Goal: Information Seeking & Learning: Learn about a topic

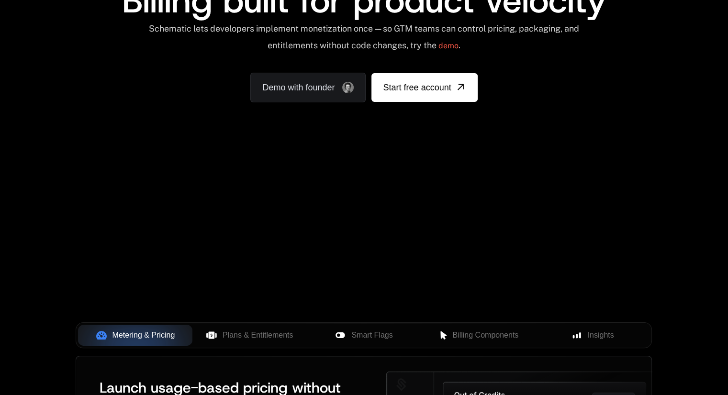
click at [495, 186] on div "Your browser does not support the video tag." at bounding box center [364, 167] width 622 height 403
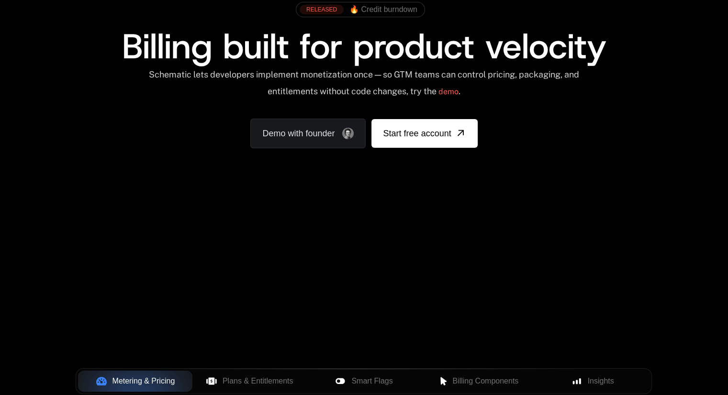
click at [640, 235] on div "Your browser does not support the video tag." at bounding box center [364, 213] width 622 height 403
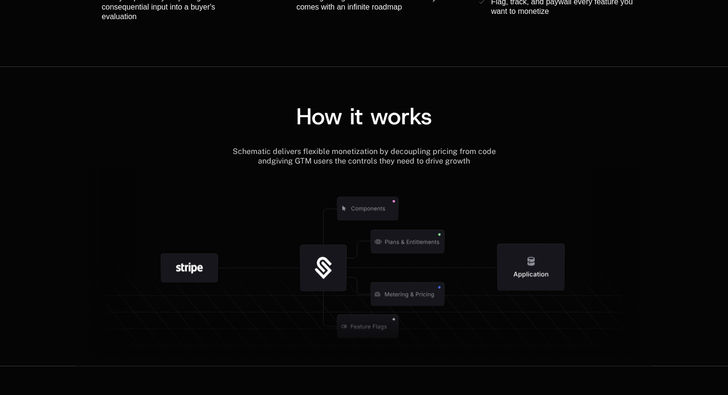
scroll to position [1056, 0]
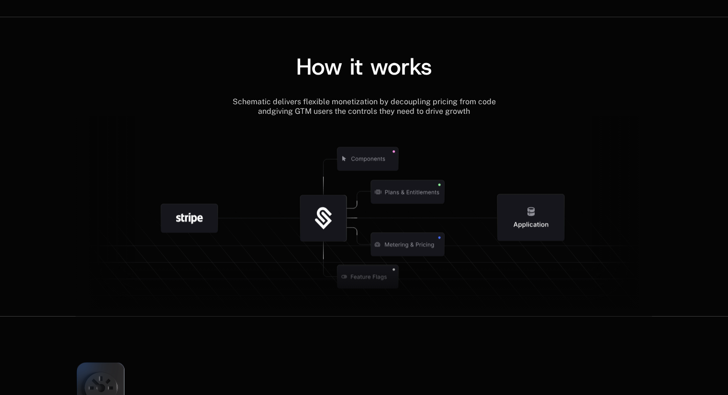
drag, startPoint x: 401, startPoint y: 226, endPoint x: 402, endPoint y: 122, distance: 103.8
click at [402, 122] on g at bounding box center [417, 276] width 884 height 335
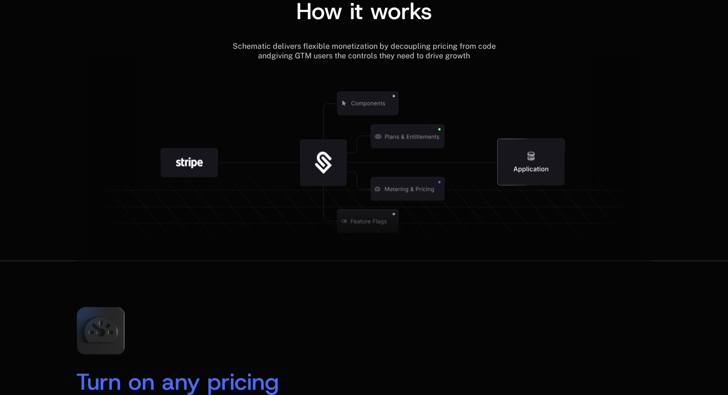
scroll to position [1113, 0]
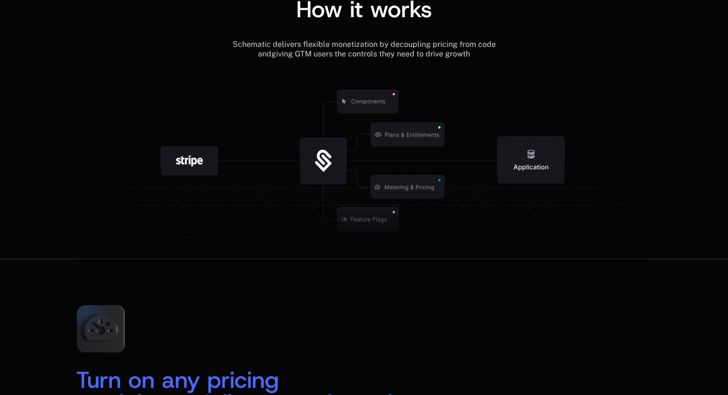
drag, startPoint x: 310, startPoint y: 159, endPoint x: 445, endPoint y: 201, distance: 142.2
click at [445, 201] on g at bounding box center [385, 218] width 884 height 335
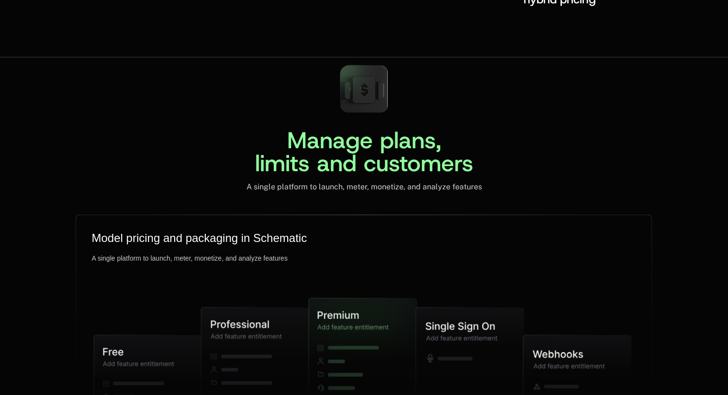
scroll to position [2217, 0]
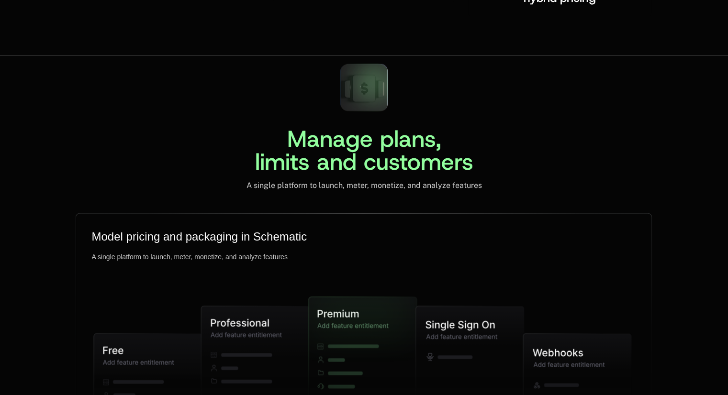
drag, startPoint x: 373, startPoint y: 94, endPoint x: 385, endPoint y: 92, distance: 12.2
click at [385, 92] on icon at bounding box center [364, 88] width 64 height 64
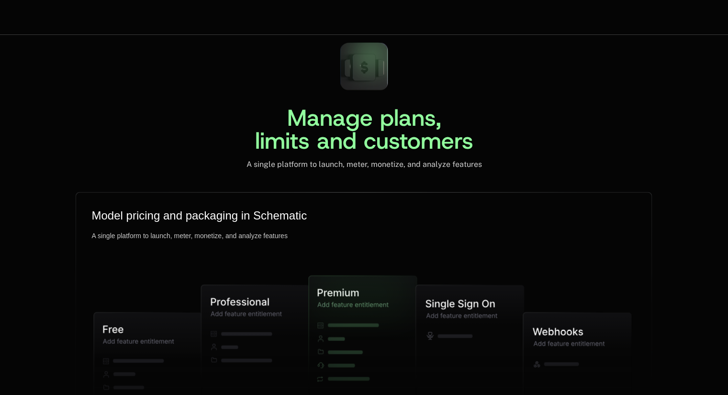
click at [329, 74] on div "Manage plans, limits and customers A single platform to launch, meter, monetize…" at bounding box center [364, 102] width 576 height 134
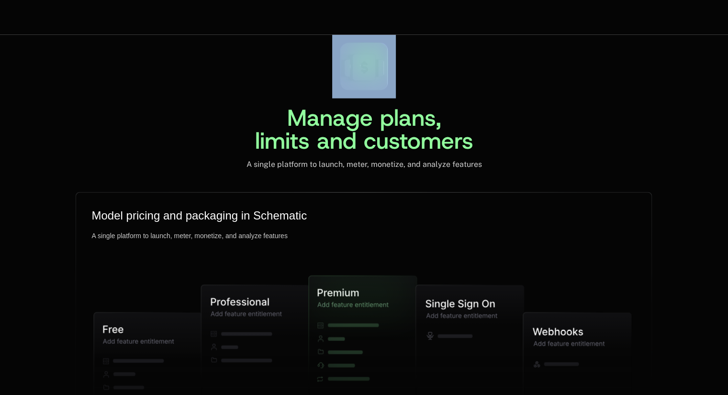
drag, startPoint x: 329, startPoint y: 74, endPoint x: 364, endPoint y: 81, distance: 35.1
click at [364, 81] on div "Manage plans, limits and customers A single platform to launch, meter, monetize…" at bounding box center [364, 102] width 576 height 134
click at [496, 107] on div "Manage plans, limits and customers A single platform to launch, meter, monetize…" at bounding box center [364, 102] width 576 height 134
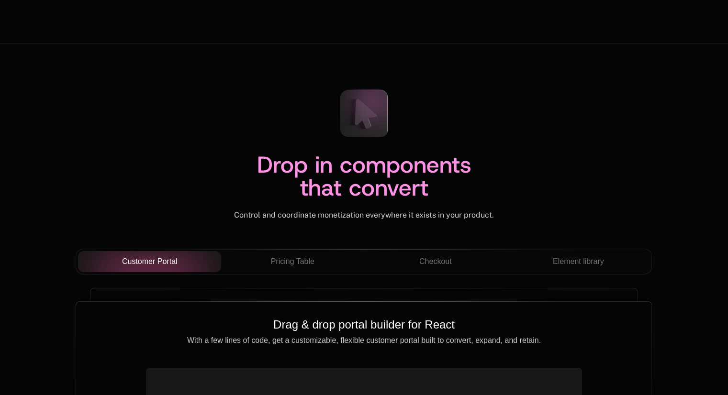
scroll to position [3237, 0]
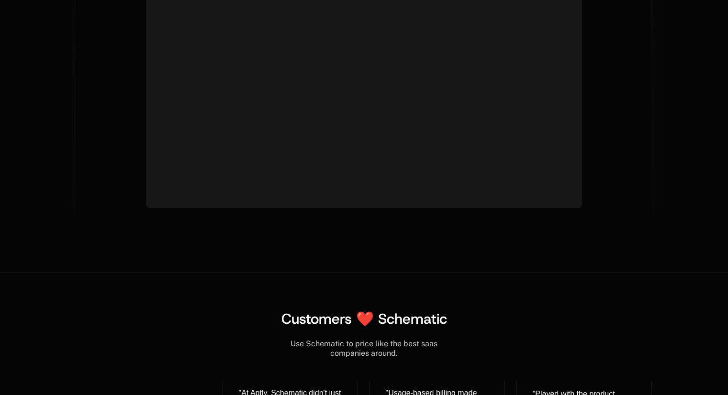
click at [321, 137] on video at bounding box center [364, 74] width 428 height 214
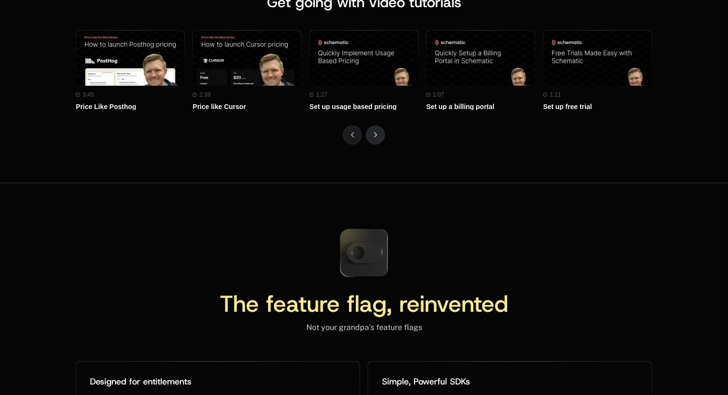
scroll to position [4336, 0]
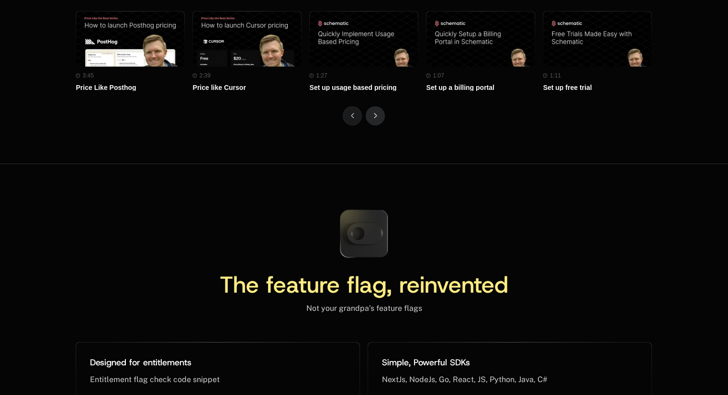
click at [372, 110] on button "Next" at bounding box center [375, 115] width 19 height 19
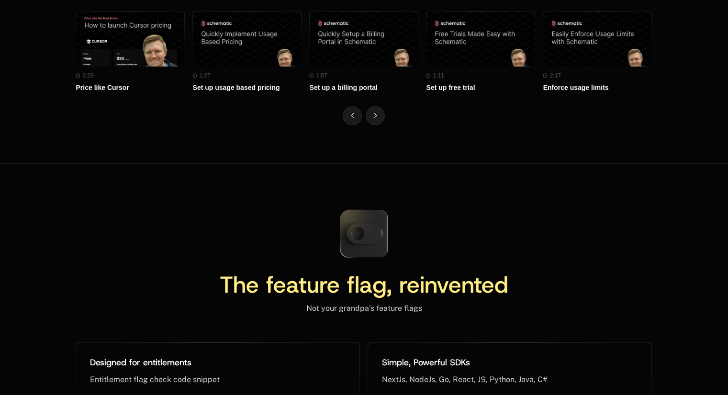
scroll to position [4233, 0]
